Goal: Task Accomplishment & Management: Manage account settings

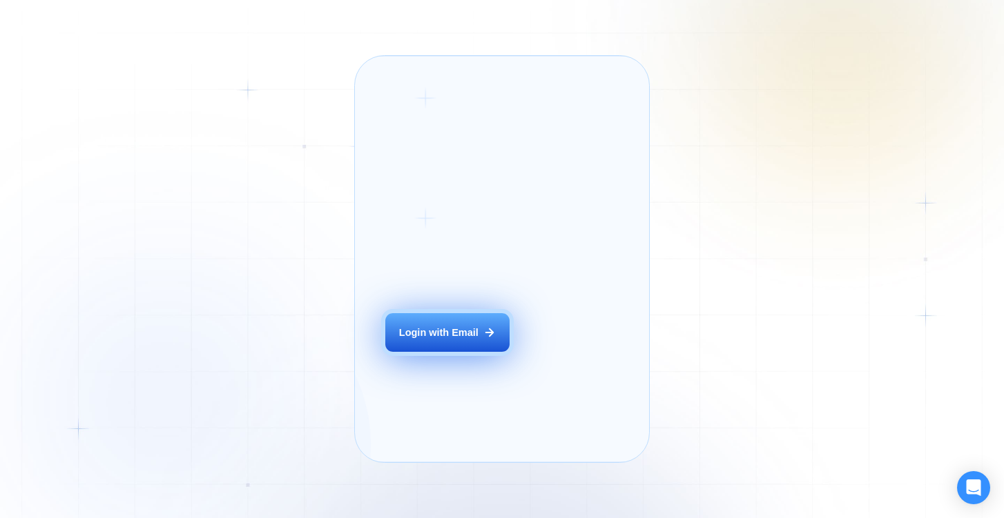
click at [458, 369] on div "Login ‍ Welcome to GigRadar. AI Business Manager for Agencies Login with Email" at bounding box center [463, 259] width 187 height 376
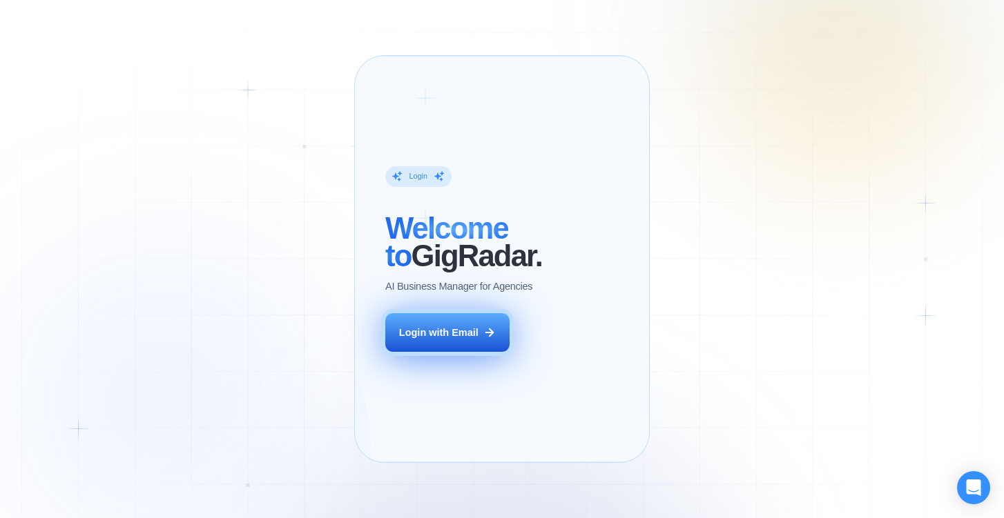
click at [476, 340] on div "Login with Email" at bounding box center [438, 333] width 79 height 14
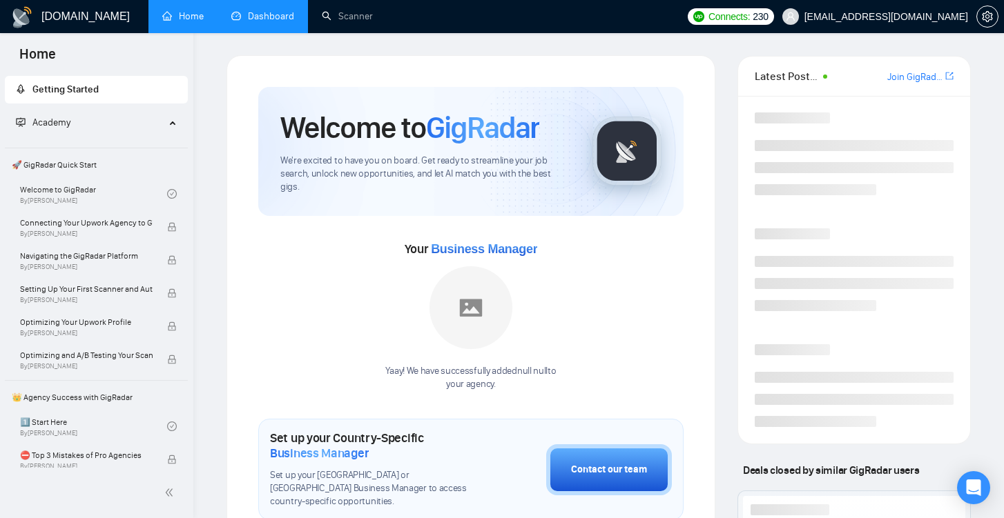
click at [245, 14] on link "Dashboard" at bounding box center [262, 16] width 63 height 12
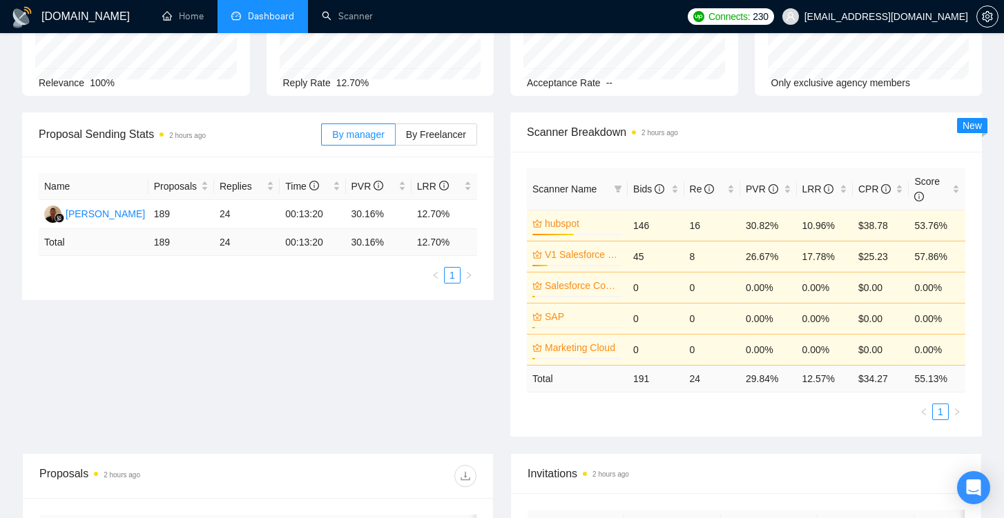
scroll to position [135, 0]
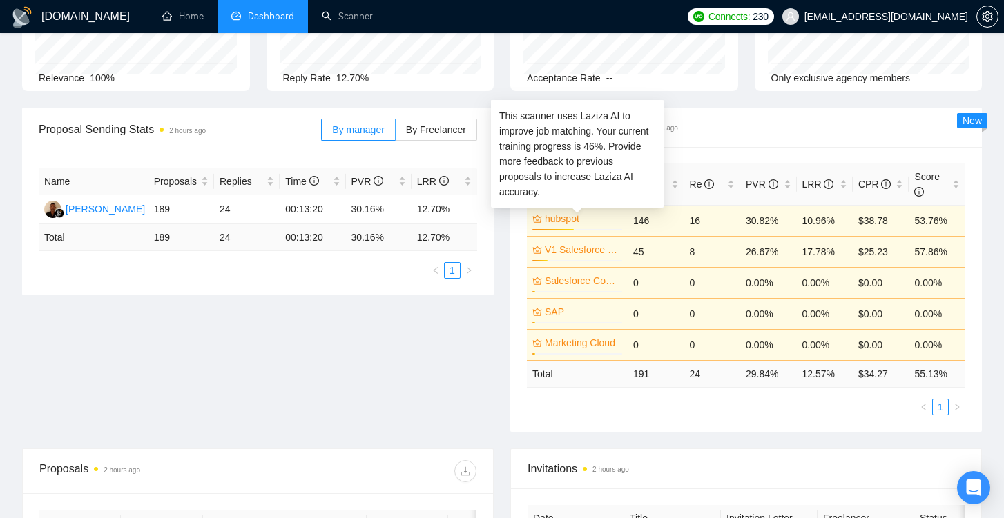
click at [552, 219] on link "hubspot" at bounding box center [582, 218] width 75 height 15
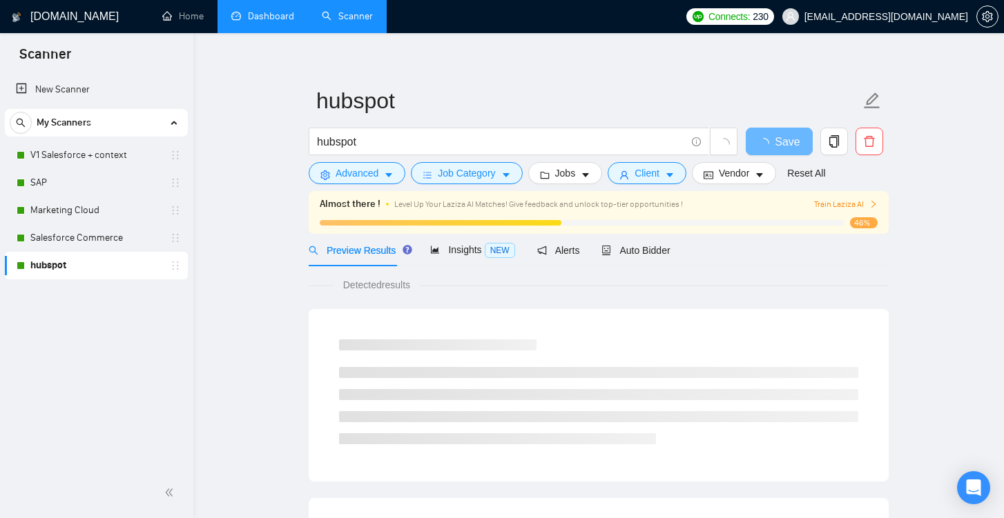
scroll to position [17, 0]
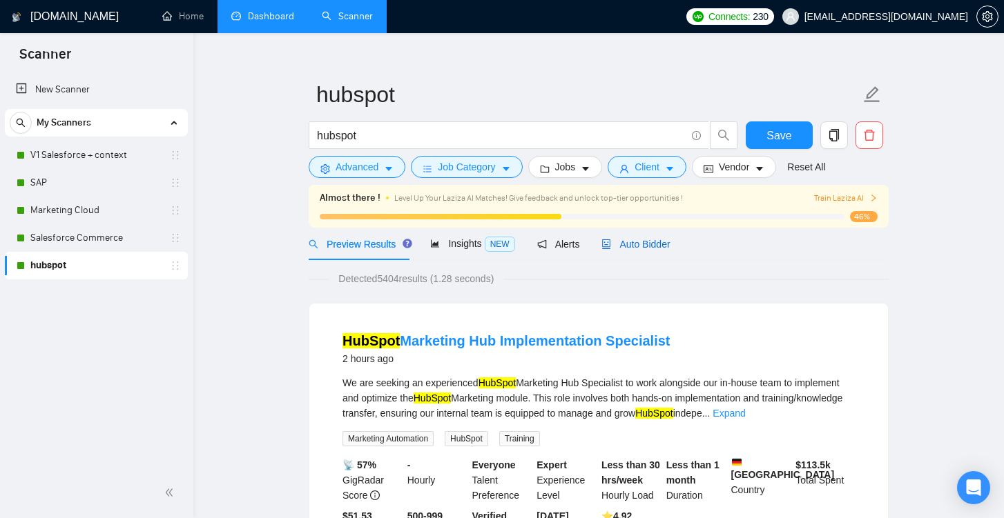
click at [638, 243] on span "Auto Bidder" at bounding box center [635, 244] width 68 height 11
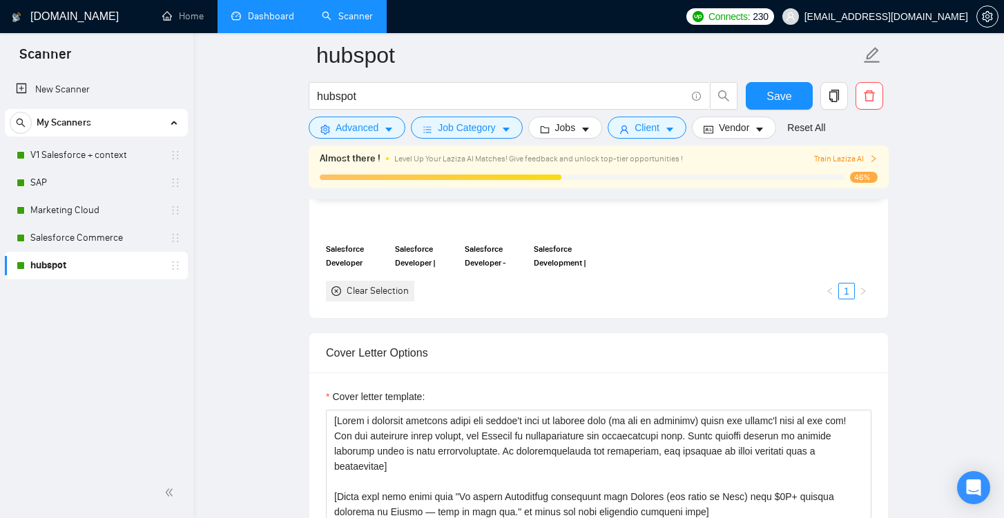
scroll to position [1372, 0]
click at [338, 289] on icon "close-circle" at bounding box center [336, 290] width 10 height 10
click at [337, 289] on icon "close-circle" at bounding box center [336, 290] width 10 height 10
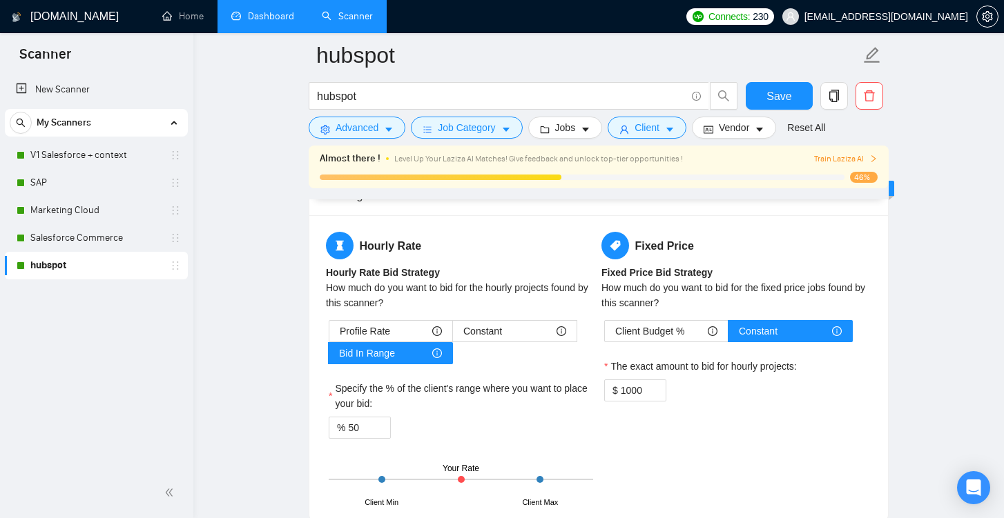
scroll to position [2185, 0]
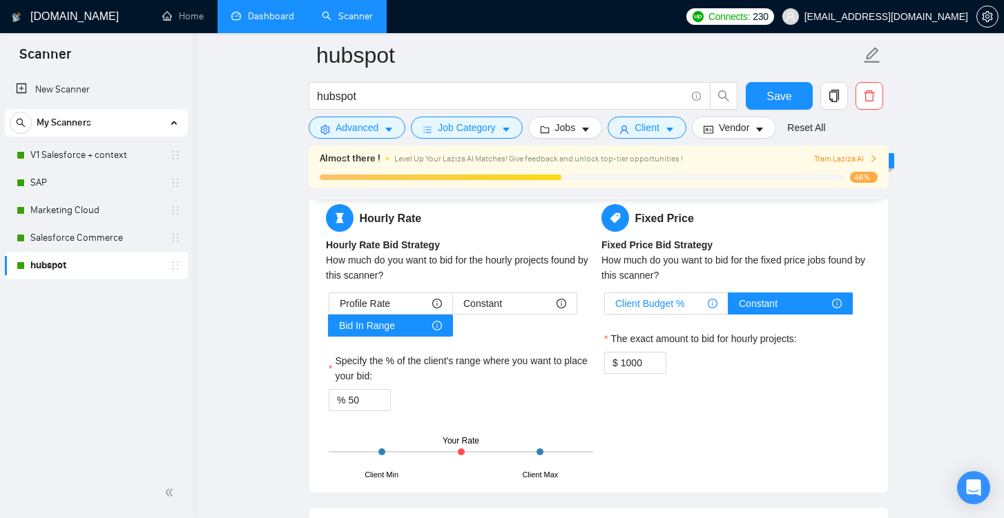
click at [645, 297] on span "Client Budget %" at bounding box center [649, 303] width 69 height 21
click at [605, 307] on input "Client Budget %" at bounding box center [605, 307] width 0 height 0
type input "100"
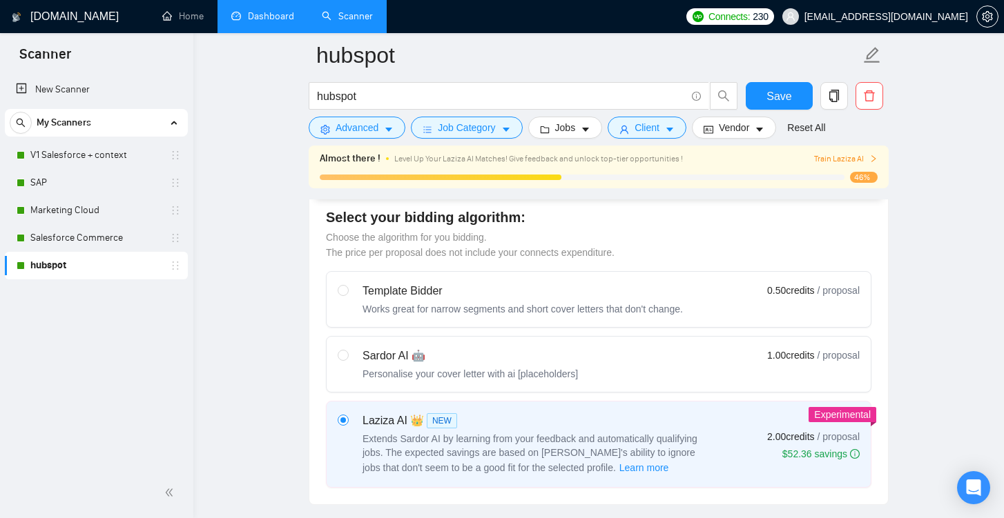
scroll to position [353, 0]
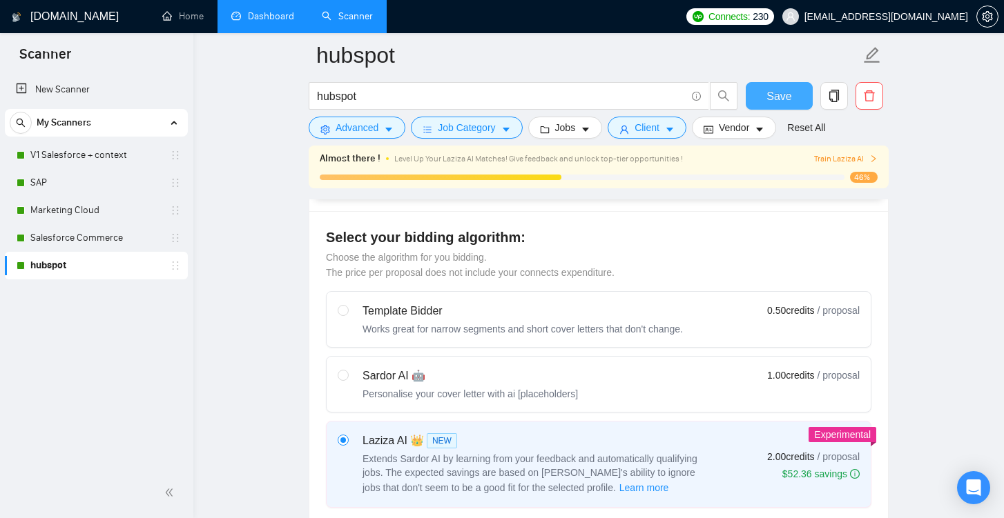
click at [778, 107] on button "Save" at bounding box center [778, 96] width 67 height 28
click at [243, 18] on link "Dashboard" at bounding box center [262, 16] width 63 height 12
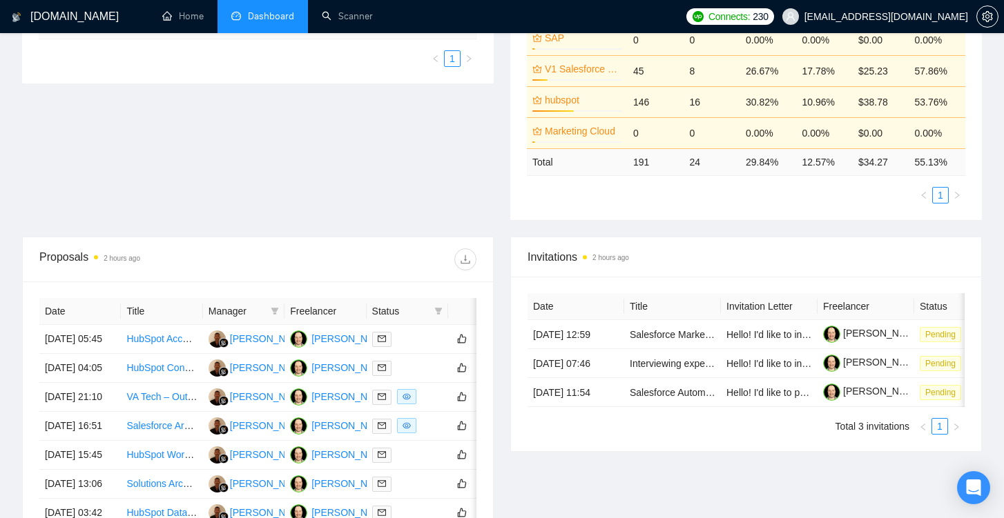
scroll to position [347, 0]
click at [890, 339] on link "[PERSON_NAME] [PERSON_NAME]" at bounding box center [914, 333] width 182 height 11
click at [665, 340] on link "Salesforce Marketing Cloud Expert Needed" at bounding box center [723, 334] width 186 height 11
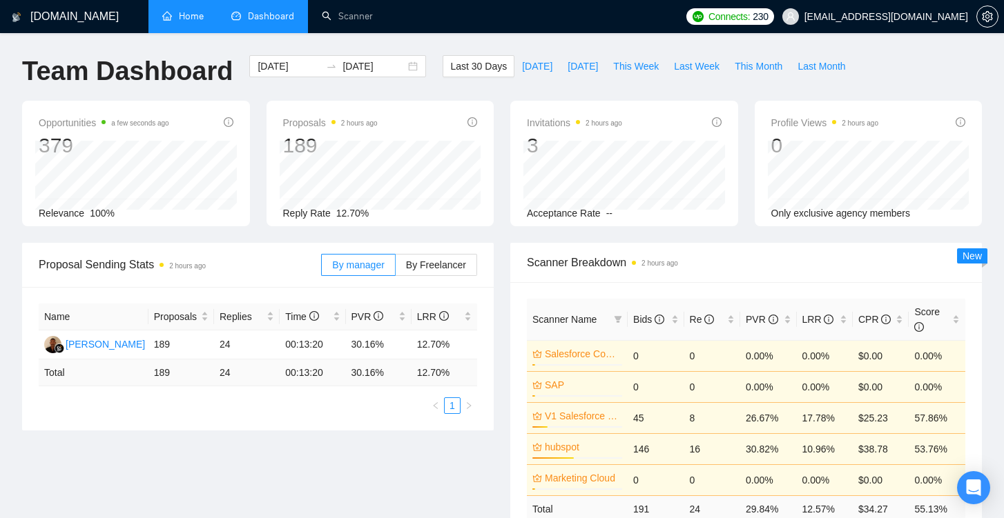
click at [185, 19] on link "Home" at bounding box center [182, 16] width 41 height 12
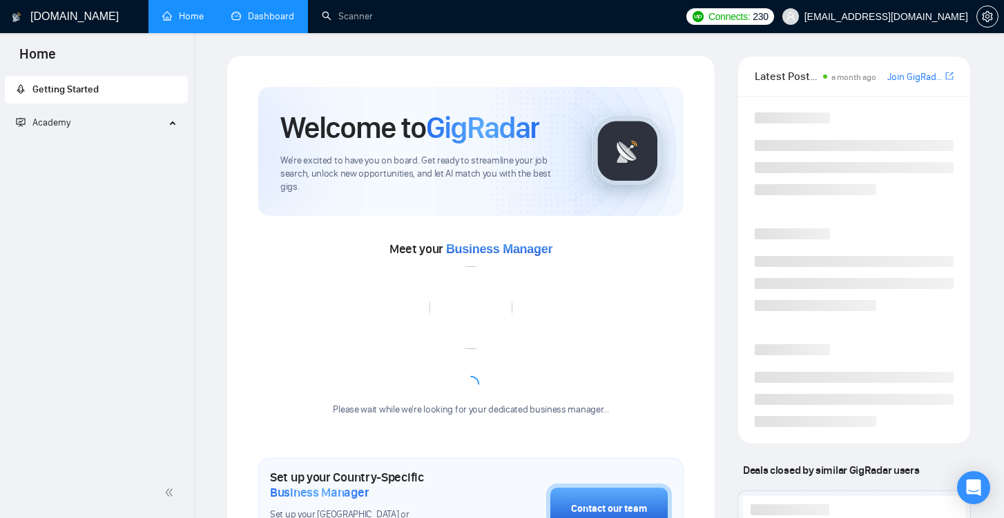
click at [185, 19] on link "Home" at bounding box center [182, 16] width 41 height 12
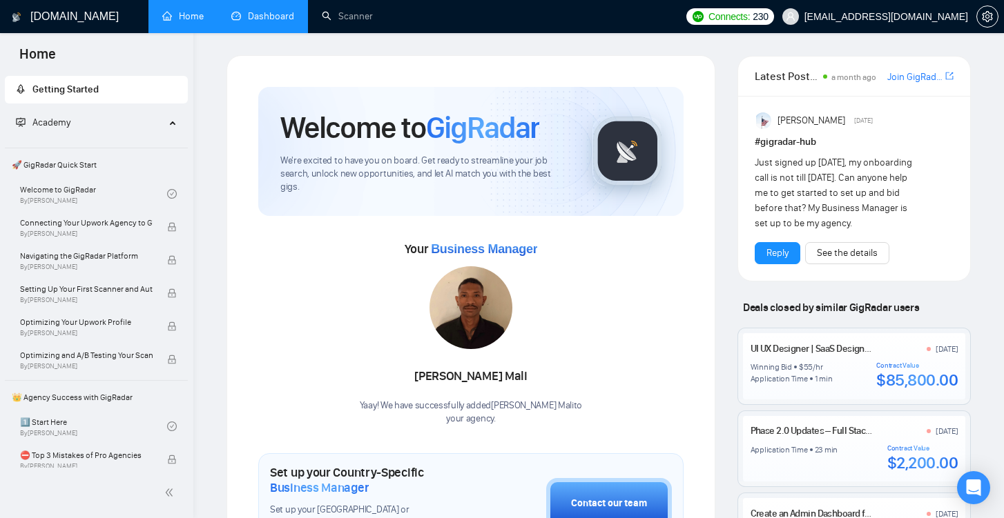
click at [294, 10] on link "Dashboard" at bounding box center [262, 16] width 63 height 12
